Goal: Complete application form: Complete application form

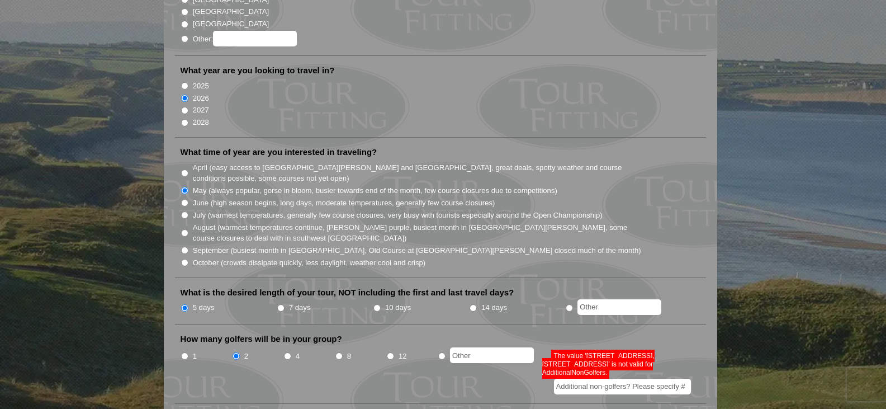
scroll to position [224, 0]
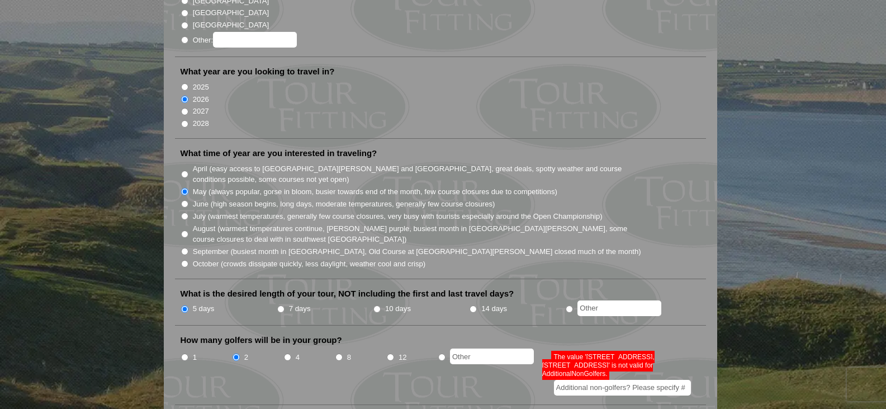
click at [183, 353] on input "1" at bounding box center [184, 356] width 7 height 7
radio input "true"
click at [235, 353] on input "2" at bounding box center [236, 356] width 7 height 7
radio input "true"
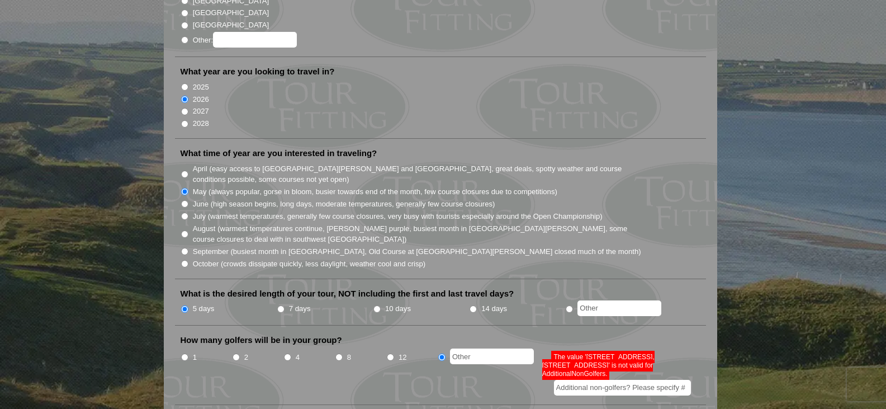
click at [506, 348] on input "text" at bounding box center [492, 356] width 84 height 16
click at [593, 380] on input "Additional non-golfers? Please specify #" at bounding box center [622, 388] width 137 height 16
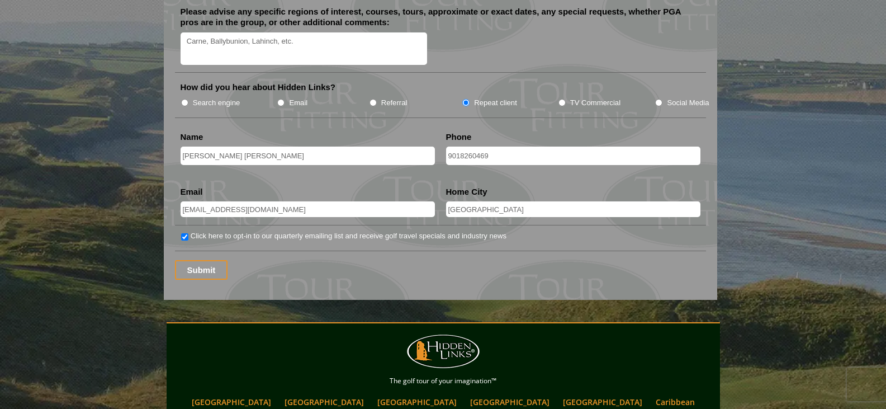
scroll to position [1510, 0]
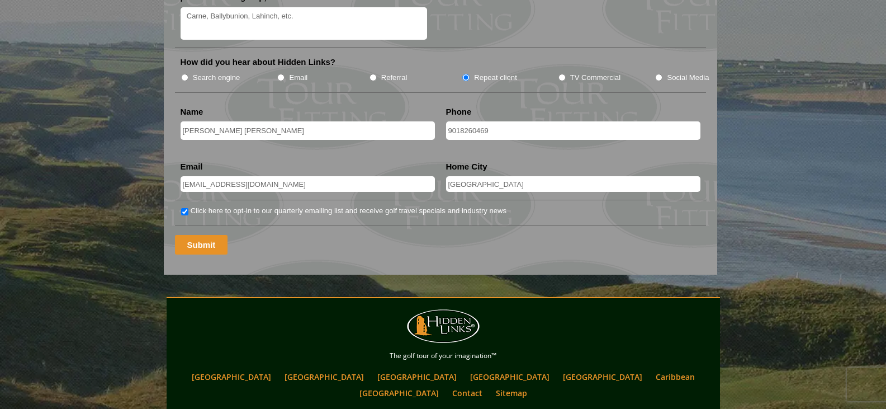
click at [193, 235] on input "Submit" at bounding box center [201, 245] width 53 height 20
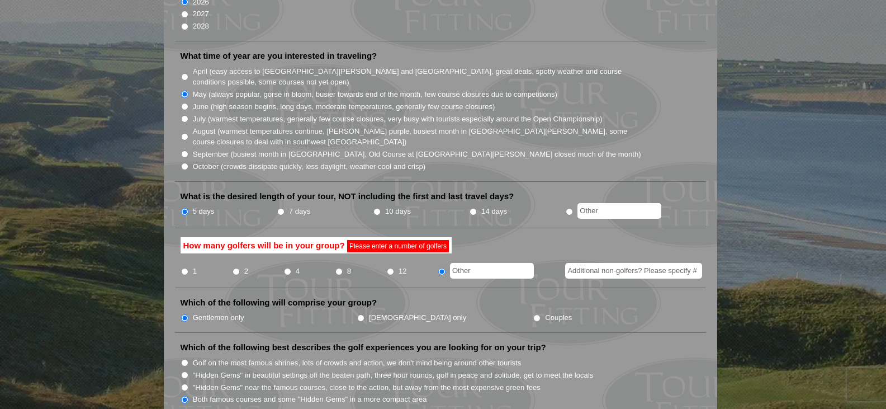
scroll to position [335, 0]
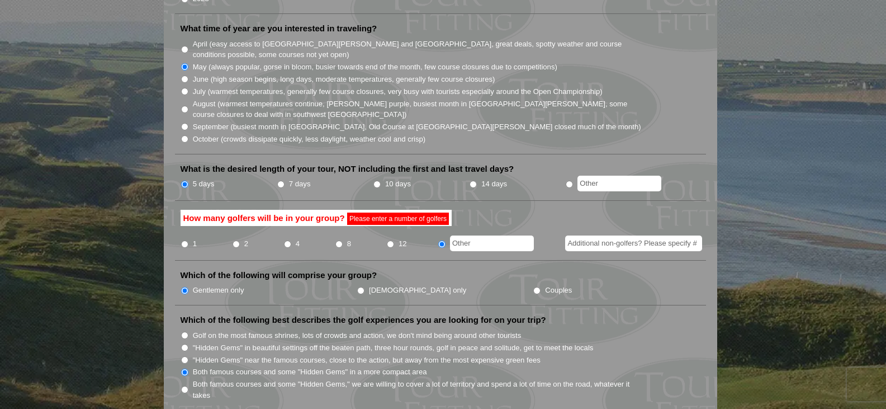
click at [237, 240] on input "2" at bounding box center [236, 243] width 7 height 7
radio input "true"
click at [687, 235] on input "Additional non-golfers? Please specify #" at bounding box center [633, 243] width 137 height 16
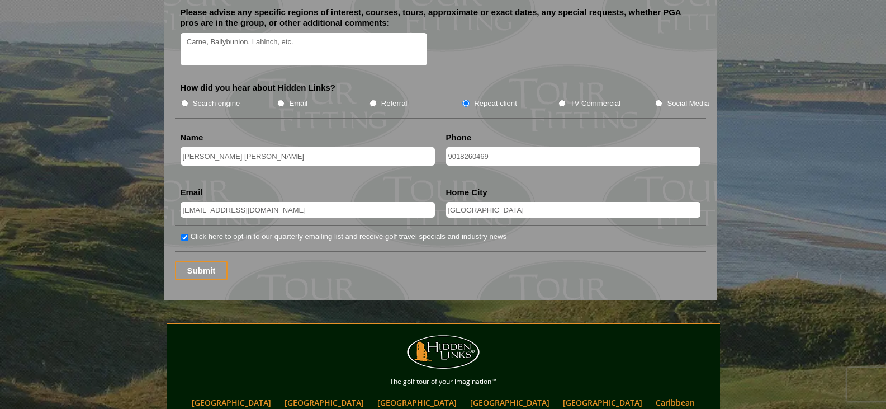
scroll to position [1454, 0]
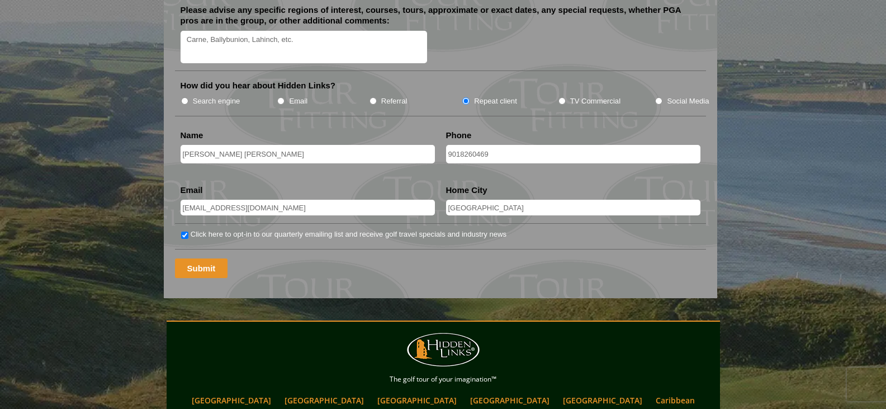
click at [192, 258] on input "Submit" at bounding box center [201, 268] width 53 height 20
